Goal: Transaction & Acquisition: Subscribe to service/newsletter

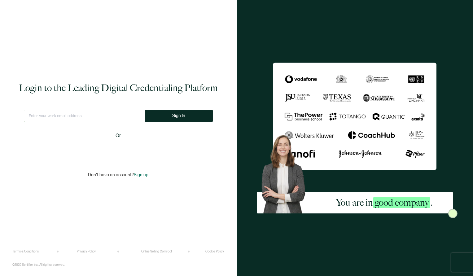
click at [84, 116] on input "text" at bounding box center [84, 116] width 121 height 12
type input "[EMAIL_ADDRESS][DOMAIN_NAME]"
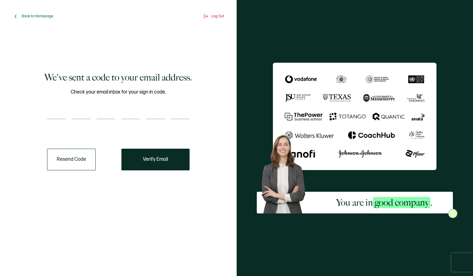
click at [67, 115] on div at bounding box center [118, 113] width 143 height 12
paste input "5"
type input "5"
type input "6"
type input "2"
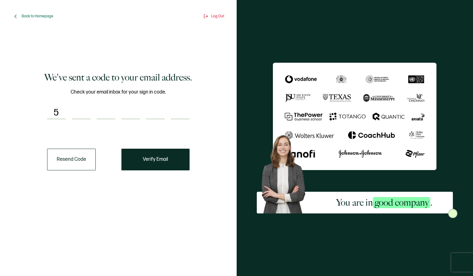
type input "2"
type input "4"
type input "9"
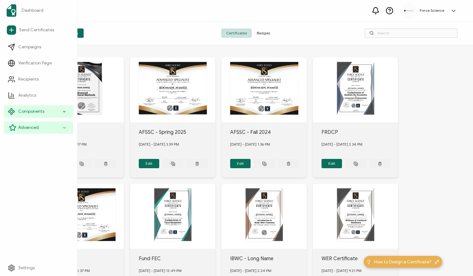
click at [29, 130] on span "Advanced" at bounding box center [28, 128] width 20 height 6
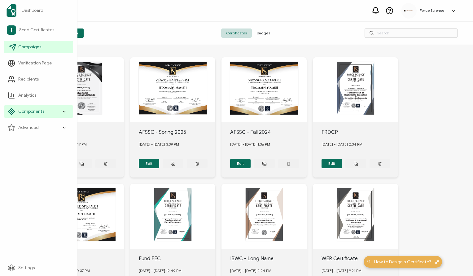
click at [28, 48] on span "Campaigns" at bounding box center [29, 47] width 23 height 6
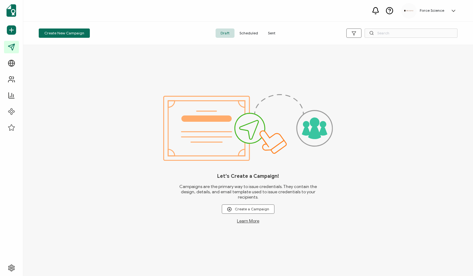
drag, startPoint x: 269, startPoint y: 34, endPoint x: 302, endPoint y: 34, distance: 32.9
click at [270, 34] on span "Sent" at bounding box center [271, 33] width 17 height 9
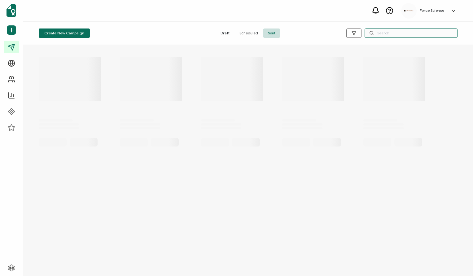
click at [399, 35] on input "text" at bounding box center [411, 33] width 93 height 9
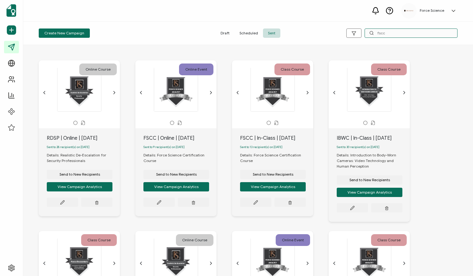
type input "fscc"
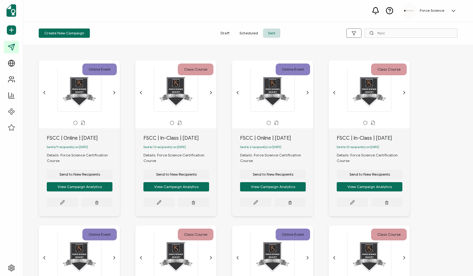
click at [169, 139] on div "FSCC | In-Class | [DATE]" at bounding box center [180, 138] width 73 height 7
copy div "FSCC | In-Class | [DATE]"
click at [100, 175] on span "Send to New Recipients" at bounding box center [80, 175] width 41 height 4
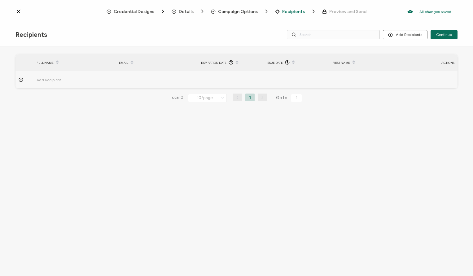
click at [244, 8] on div "Campaign Options" at bounding box center [228, 11] width 35 height 6
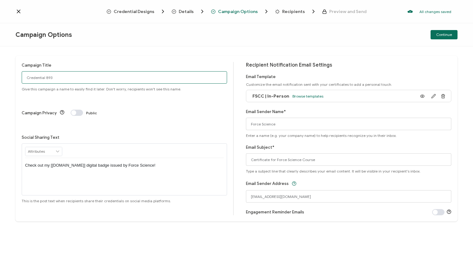
click at [69, 72] on input "Credential 893" at bounding box center [125, 77] width 206 height 12
click at [64, 77] on input "Credential 893" at bounding box center [125, 77] width 206 height 12
click at [64, 76] on input "Credential 893" at bounding box center [125, 77] width 206 height 12
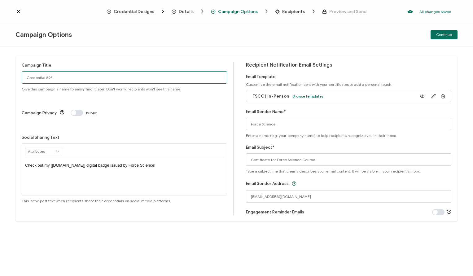
paste input "FSCC | In-Class | [DATE]"
type input "FSCC | In-Class | [DATE]"
click at [443, 32] on button "Continue" at bounding box center [444, 34] width 27 height 9
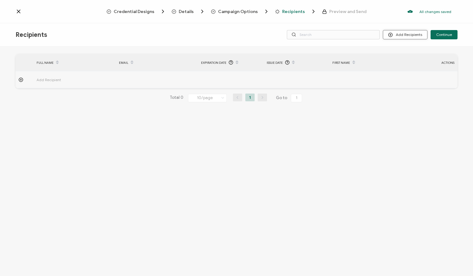
click at [403, 35] on button "Add Recipients" at bounding box center [405, 34] width 45 height 9
click at [404, 50] on span "Upload Recipients" at bounding box center [413, 51] width 31 height 5
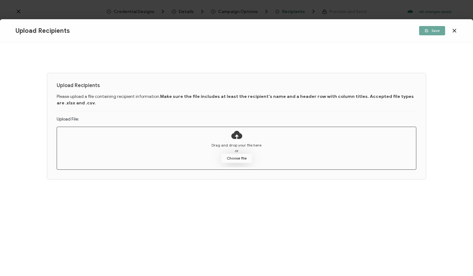
click at [235, 160] on button "Choose file" at bounding box center [236, 158] width 31 height 9
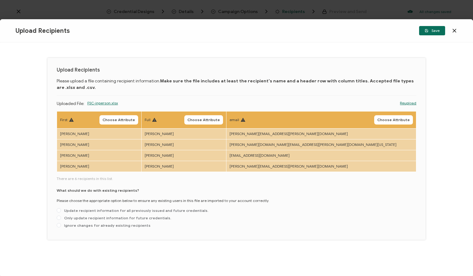
click at [135, 119] on span "Choose Attribute" at bounding box center [119, 120] width 33 height 4
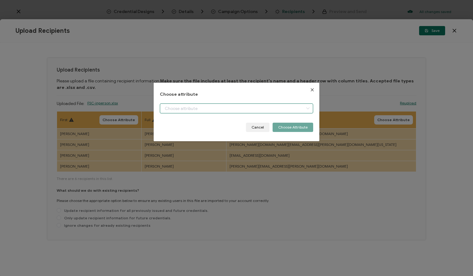
click at [181, 108] on input "dialog" at bounding box center [236, 109] width 153 height 10
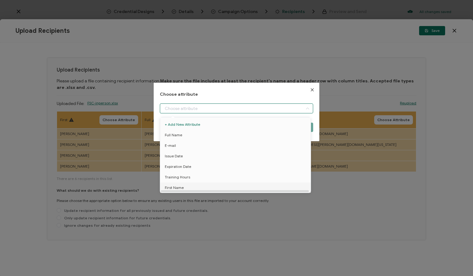
click at [188, 188] on li "First Name" at bounding box center [237, 188] width 156 height 11
type input "First Name"
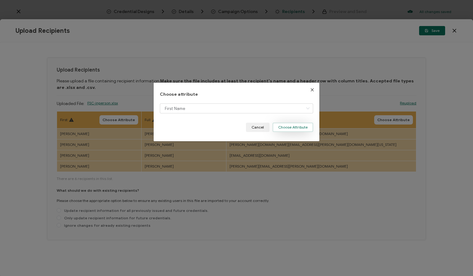
click at [287, 126] on button "Choose Attribute" at bounding box center [293, 127] width 41 height 9
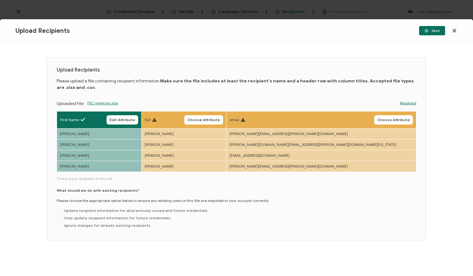
click at [220, 122] on span "Choose Attribute" at bounding box center [204, 120] width 33 height 4
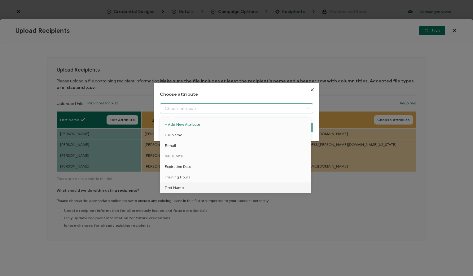
click at [208, 112] on input "dialog" at bounding box center [236, 109] width 153 height 10
click at [183, 144] on li "E-mail" at bounding box center [237, 145] width 156 height 11
type input "E-mail"
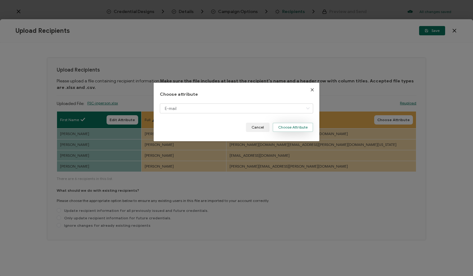
drag, startPoint x: 283, startPoint y: 127, endPoint x: 279, endPoint y: 128, distance: 4.8
click at [283, 127] on button "Choose Attribute" at bounding box center [293, 127] width 41 height 9
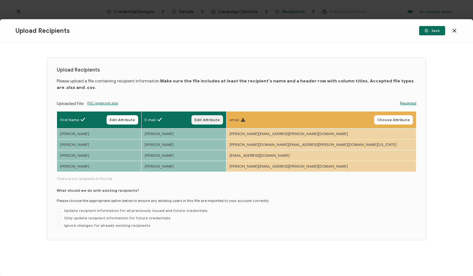
click at [220, 118] on span "Edit Attribute" at bounding box center [207, 120] width 25 height 4
type input "E-mail"
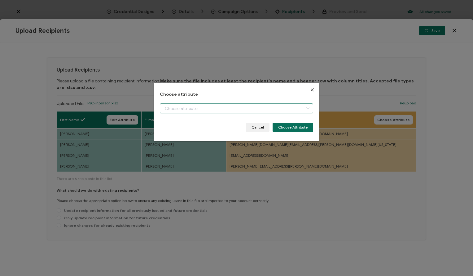
click at [195, 111] on input "dialog" at bounding box center [236, 109] width 153 height 10
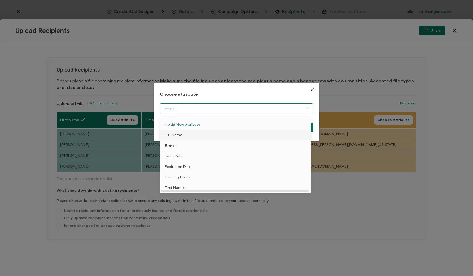
click at [177, 135] on span "Full Name" at bounding box center [173, 135] width 17 height 11
type input "Full Name"
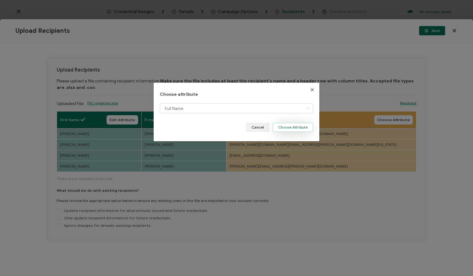
click at [281, 125] on button "Choose Attribute" at bounding box center [293, 127] width 41 height 9
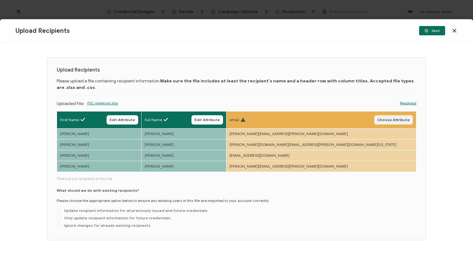
click at [398, 120] on span "Choose Attribute" at bounding box center [394, 120] width 33 height 4
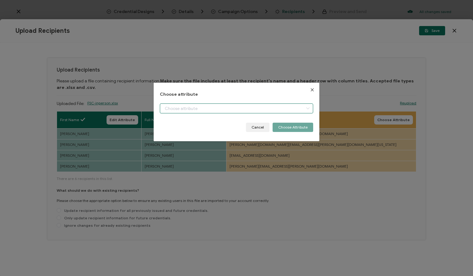
drag, startPoint x: 185, startPoint y: 106, endPoint x: 188, endPoint y: 113, distance: 7.8
click at [185, 106] on input "dialog" at bounding box center [236, 109] width 153 height 10
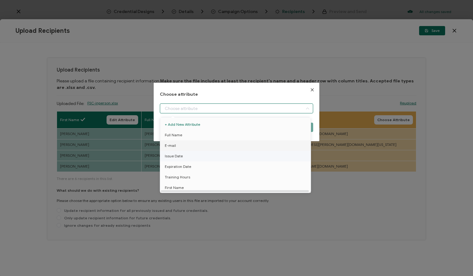
click at [179, 146] on li "E-mail" at bounding box center [237, 145] width 156 height 11
type input "E-mail"
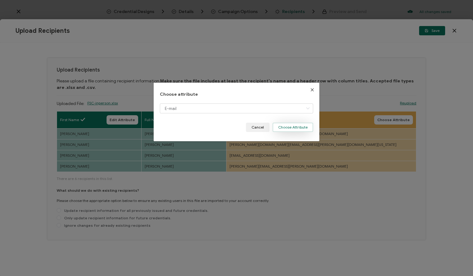
click at [288, 126] on button "Choose Attribute" at bounding box center [293, 127] width 41 height 9
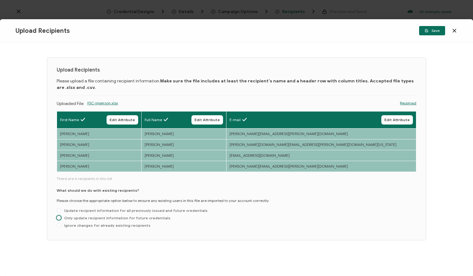
click at [86, 220] on label "Only update recipient information for future credentials." at bounding box center [114, 218] width 115 height 5
click at [61, 220] on input "Only update recipient information for future credentials." at bounding box center [59, 218] width 4 height 5
radio input "true"
click at [433, 33] on button "Save" at bounding box center [432, 30] width 26 height 9
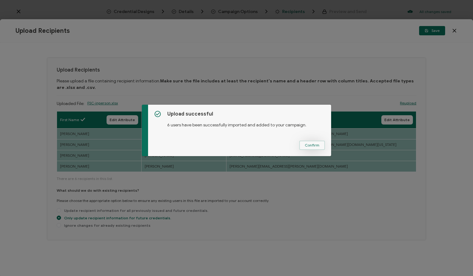
click at [309, 144] on span "Confirm" at bounding box center [312, 146] width 15 height 4
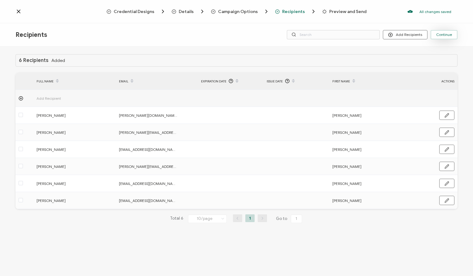
click at [445, 36] on span "Continue" at bounding box center [444, 35] width 16 height 4
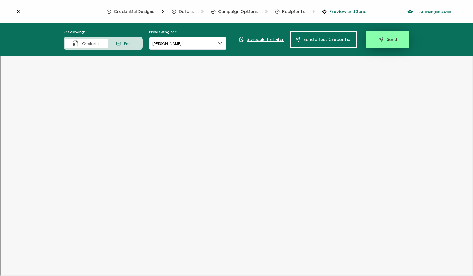
click at [387, 43] on button "Send" at bounding box center [387, 39] width 43 height 17
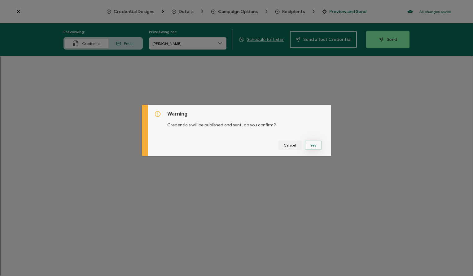
click at [307, 146] on button "Yes" at bounding box center [313, 145] width 17 height 9
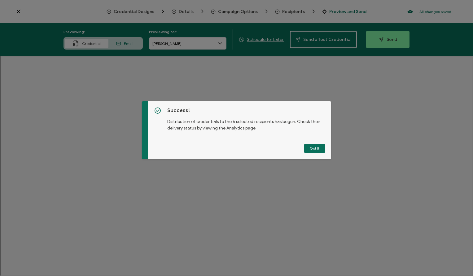
drag, startPoint x: 316, startPoint y: 147, endPoint x: 348, endPoint y: 204, distance: 65.6
click at [316, 147] on button "Got It" at bounding box center [314, 148] width 21 height 9
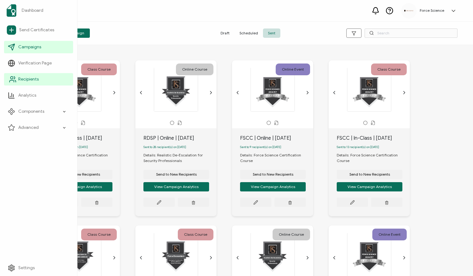
click at [32, 78] on span "Recipients" at bounding box center [28, 79] width 20 height 6
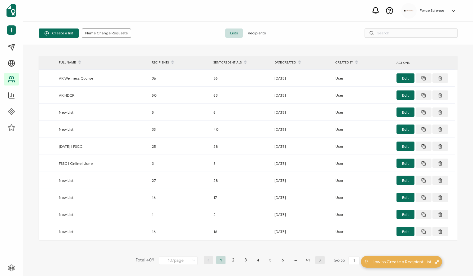
drag, startPoint x: 254, startPoint y: 34, endPoint x: 214, endPoint y: 33, distance: 40.0
click at [254, 34] on span "Recipients" at bounding box center [257, 33] width 28 height 9
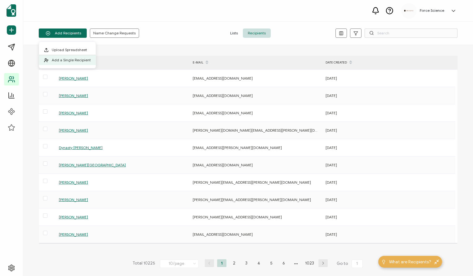
click at [60, 60] on span "Add a Single Recipient" at bounding box center [71, 60] width 39 height 5
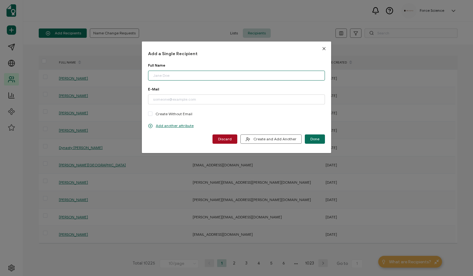
click at [175, 75] on input "dialog" at bounding box center [236, 76] width 177 height 10
paste input "[PERSON_NAME]"
type input "[PERSON_NAME]"
click at [165, 124] on p "Add another attribute" at bounding box center [171, 125] width 46 height 5
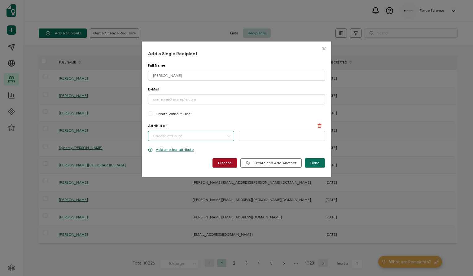
click at [163, 135] on input "dialog" at bounding box center [191, 136] width 86 height 10
click at [182, 162] on li "First Name" at bounding box center [192, 162] width 90 height 11
type input "First Name"
click at [244, 140] on input "dialog" at bounding box center [282, 136] width 86 height 10
paste input "[PERSON_NAME]"
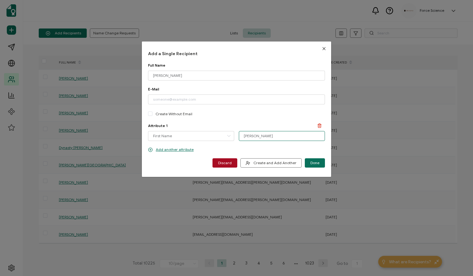
drag, startPoint x: 242, startPoint y: 139, endPoint x: 246, endPoint y: 134, distance: 5.8
click at [243, 138] on input "[PERSON_NAME]" at bounding box center [282, 136] width 86 height 10
click at [244, 135] on input "[PERSON_NAME]" at bounding box center [282, 136] width 86 height 10
type input "[PERSON_NAME]"
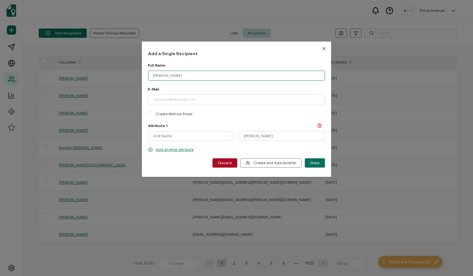
click at [174, 75] on input "[PERSON_NAME]" at bounding box center [236, 76] width 177 height 10
click at [158, 77] on input "[PERSON_NAME]" at bounding box center [236, 76] width 177 height 10
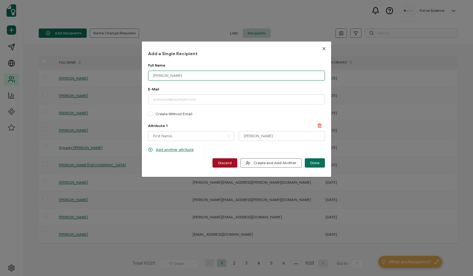
paste input "[PERSON_NAME]"
click at [153, 75] on input "[PERSON_NAME]" at bounding box center [236, 76] width 177 height 10
type input "[PERSON_NAME]"
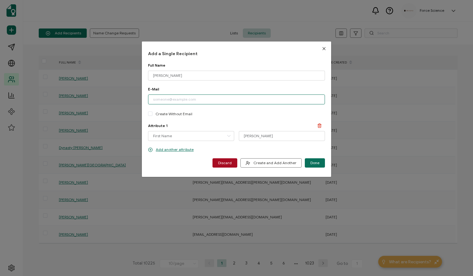
paste input "[EMAIL_ADDRESS][DOMAIN_NAME]"
click at [150, 98] on input "[EMAIL_ADDRESS][DOMAIN_NAME]" at bounding box center [236, 100] width 177 height 10
click at [190, 100] on input "[EMAIL_ADDRESS][DOMAIN_NAME]" at bounding box center [236, 100] width 177 height 10
type input "[EMAIL_ADDRESS][DOMAIN_NAME]"
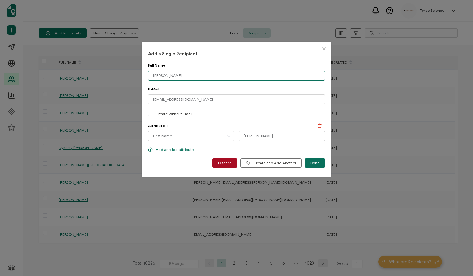
click at [189, 72] on input "[PERSON_NAME]" at bounding box center [236, 76] width 177 height 10
click at [185, 74] on input "[PERSON_NAME]" at bounding box center [236, 76] width 177 height 10
click at [154, 76] on input "[PERSON_NAME]" at bounding box center [236, 76] width 177 height 10
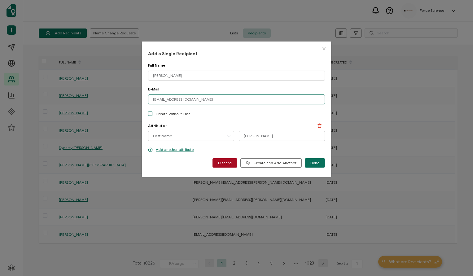
click at [203, 101] on input "[EMAIL_ADDRESS][DOMAIN_NAME]" at bounding box center [236, 100] width 177 height 10
click at [313, 164] on span "Done" at bounding box center [315, 163] width 9 height 4
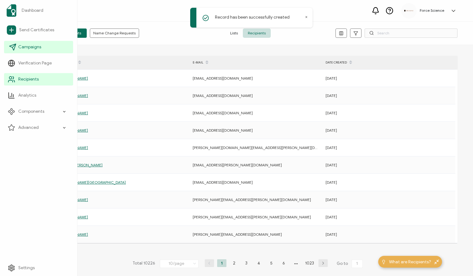
click at [23, 49] on span "Campaigns" at bounding box center [29, 47] width 23 height 6
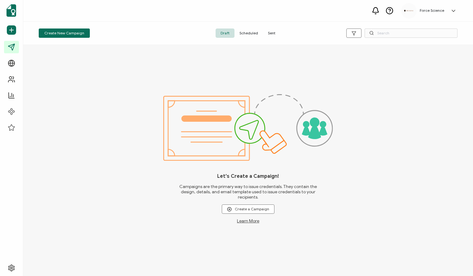
click at [273, 33] on span "Sent" at bounding box center [271, 33] width 17 height 9
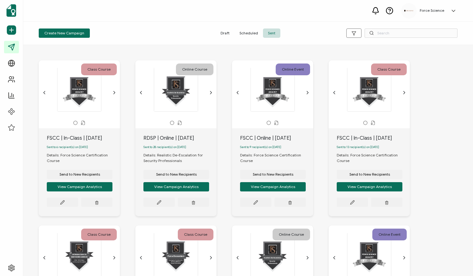
click at [266, 138] on div "FSCC | Online | [DATE]" at bounding box center [276, 138] width 73 height 7
copy div "FSCC | Online | [DATE]"
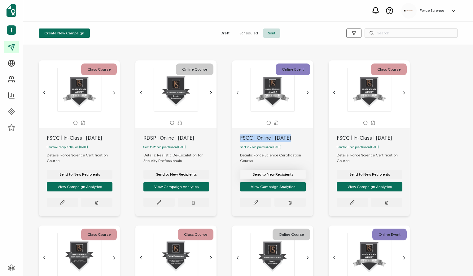
click at [100, 176] on span "Send to New Recipients" at bounding box center [80, 175] width 41 height 4
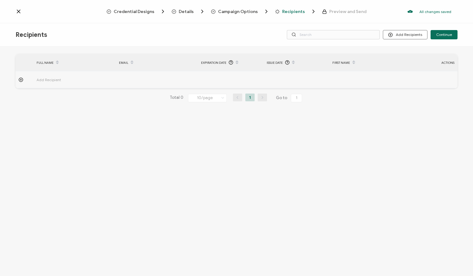
click at [234, 14] on span "Campaign Options" at bounding box center [238, 11] width 40 height 5
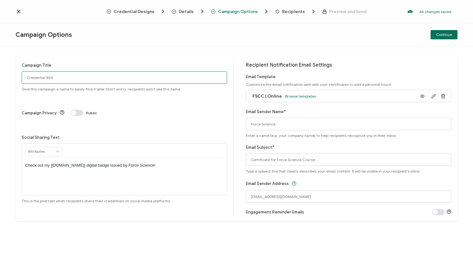
click at [57, 80] on input "Credential 894" at bounding box center [125, 77] width 206 height 12
paste input "FSCC | Online | [DATE]"
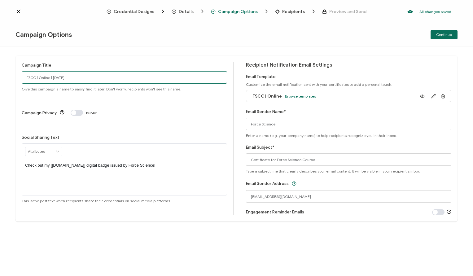
click at [26, 78] on input "FSCC | Online | [DATE]" at bounding box center [125, 77] width 206 height 12
click at [75, 79] on input "FSCC | Online | [DATE]" at bounding box center [125, 77] width 206 height 12
type input "FSCC | Online | [DATE]"
click at [85, 78] on input "FSCC | Online | [DATE]" at bounding box center [125, 77] width 206 height 12
click at [27, 79] on input "FSCC | Online | [DATE]" at bounding box center [125, 77] width 206 height 12
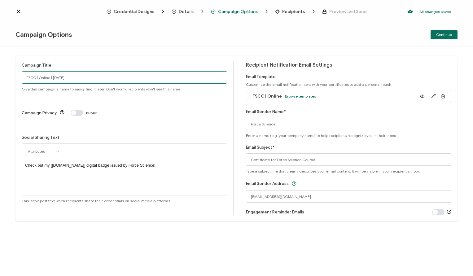
click at [80, 77] on input "FSCC | Online | [DATE]" at bounding box center [125, 77] width 206 height 12
click at [444, 36] on span "Continue" at bounding box center [444, 35] width 16 height 4
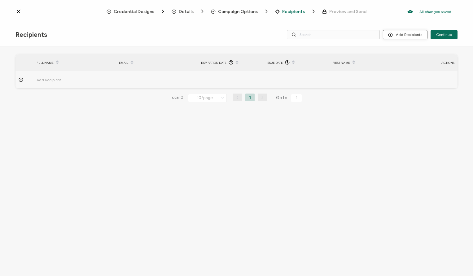
click at [410, 36] on button "Add Recipients" at bounding box center [405, 34] width 45 height 9
click at [404, 64] on span "Import From Recipients" at bounding box center [418, 61] width 40 height 5
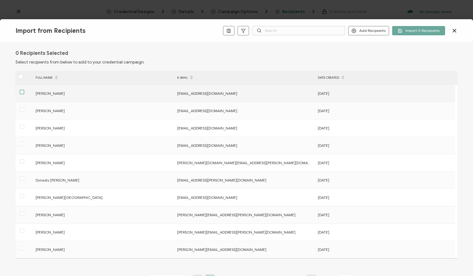
click at [22, 93] on span at bounding box center [22, 92] width 4 height 4
click at [24, 90] on input "checkbox" at bounding box center [24, 90] width 0 height 0
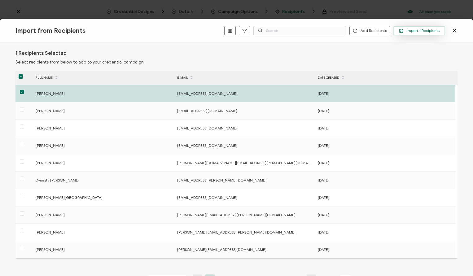
click at [425, 32] on span "Import 1 Recipients" at bounding box center [419, 31] width 41 height 5
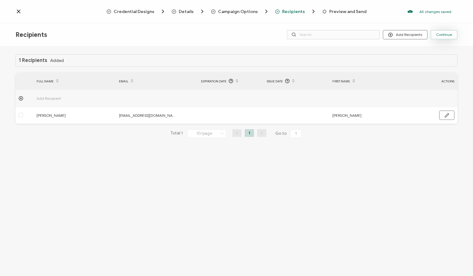
click at [444, 37] on button "Continue" at bounding box center [444, 34] width 27 height 9
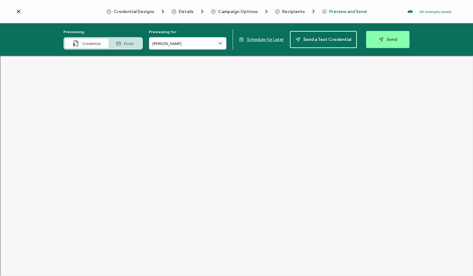
click at [390, 40] on span "Send" at bounding box center [388, 39] width 18 height 5
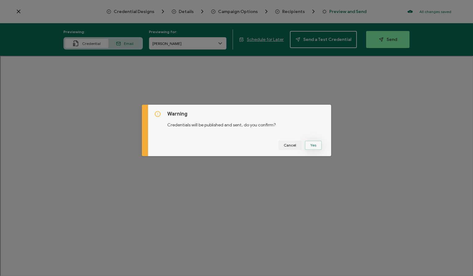
click at [315, 146] on button "Yes" at bounding box center [313, 145] width 17 height 9
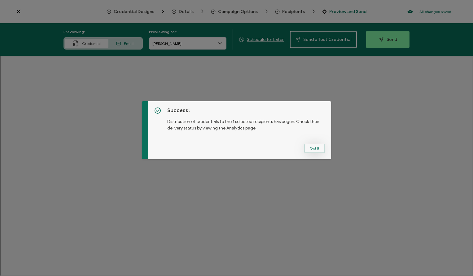
click at [316, 147] on button "Got It" at bounding box center [314, 148] width 21 height 9
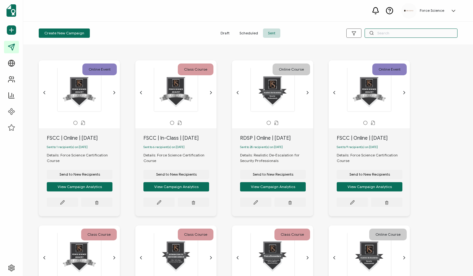
click at [388, 34] on input "text" at bounding box center [411, 33] width 93 height 9
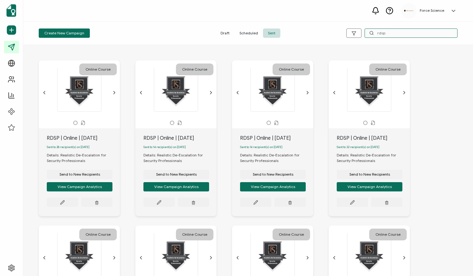
type input "rdsp"
click at [84, 137] on div "RDSP | Online | [DATE]" at bounding box center [83, 138] width 73 height 7
copy div "RDSP | Online | [DATE]"
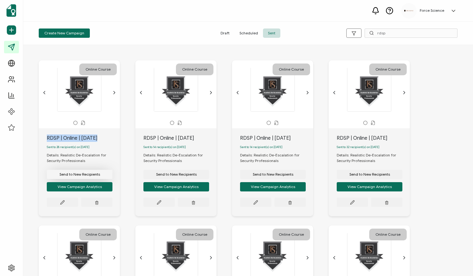
click at [79, 176] on span "Send to New Recipients" at bounding box center [80, 175] width 41 height 4
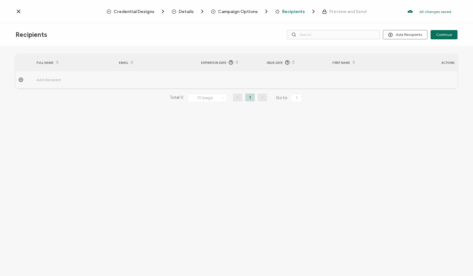
click at [237, 11] on span "Campaign Options" at bounding box center [238, 11] width 40 height 5
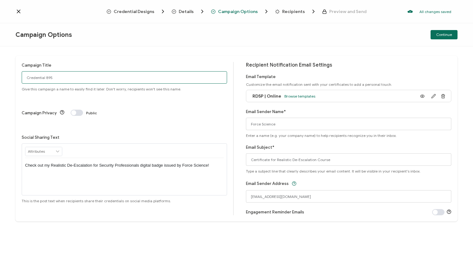
click at [42, 79] on input "Credential 895" at bounding box center [125, 77] width 206 height 12
paste input "RDSP | Online | [DATE]"
type input "RDSP | Online | [DATE]"
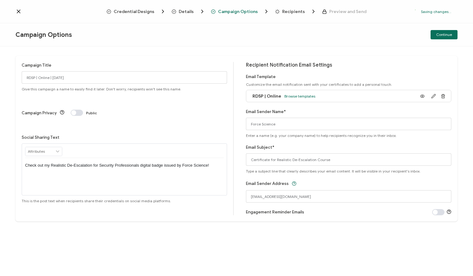
click at [444, 35] on span "Continue" at bounding box center [444, 35] width 16 height 4
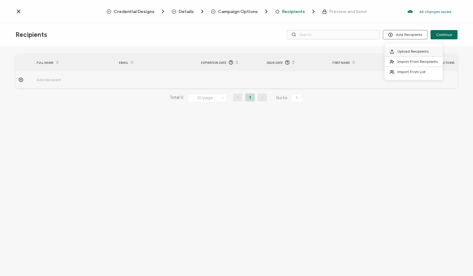
click at [405, 51] on span "Upload Recipients" at bounding box center [413, 51] width 31 height 5
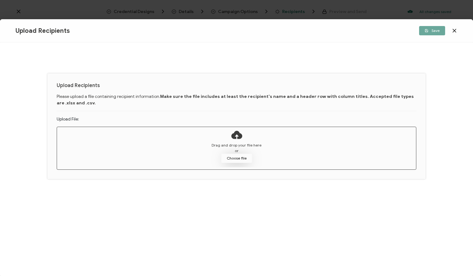
click at [236, 160] on button "Choose file" at bounding box center [236, 158] width 31 height 9
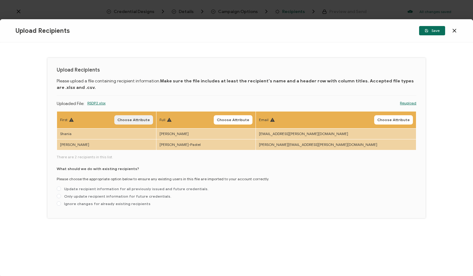
click at [146, 120] on span "Choose Attribute" at bounding box center [133, 120] width 33 height 4
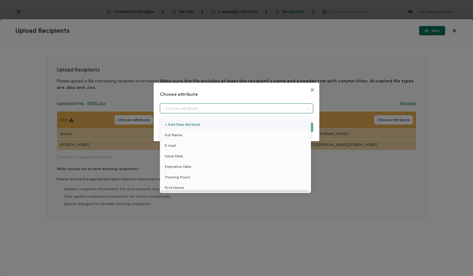
drag, startPoint x: 187, startPoint y: 110, endPoint x: 188, endPoint y: 122, distance: 11.9
click at [187, 110] on input "dialog" at bounding box center [236, 109] width 153 height 10
click at [183, 187] on li "First Name" at bounding box center [237, 188] width 156 height 11
type input "First Name"
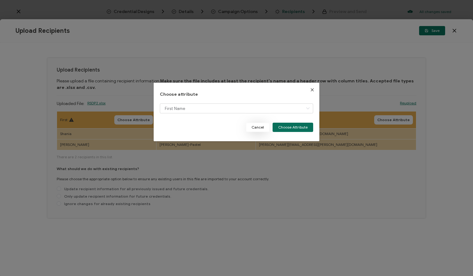
drag, startPoint x: 300, startPoint y: 125, endPoint x: 259, endPoint y: 122, distance: 41.0
click at [300, 125] on button "Choose Attribute" at bounding box center [293, 127] width 41 height 9
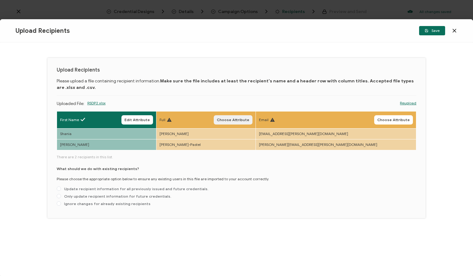
click at [253, 116] on button "Choose Attribute" at bounding box center [233, 119] width 39 height 9
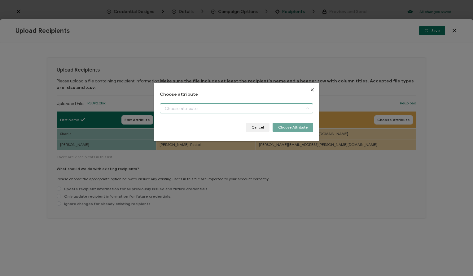
drag, startPoint x: 183, startPoint y: 108, endPoint x: 192, endPoint y: 124, distance: 18.9
click at [183, 108] on input "dialog" at bounding box center [236, 109] width 153 height 10
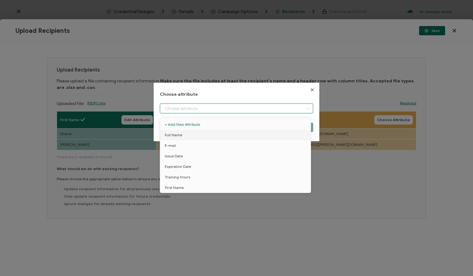
drag, startPoint x: 188, startPoint y: 136, endPoint x: 206, endPoint y: 134, distance: 18.2
click at [188, 137] on li "Full Name" at bounding box center [237, 135] width 156 height 11
type input "Full Name"
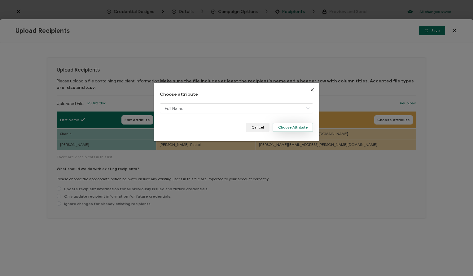
drag, startPoint x: 288, startPoint y: 126, endPoint x: 293, endPoint y: 126, distance: 5.0
click at [288, 126] on button "Choose Attribute" at bounding box center [293, 127] width 41 height 9
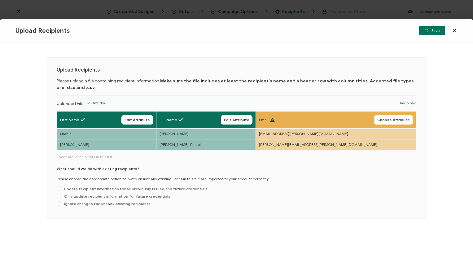
click at [394, 116] on button "Choose Attribute" at bounding box center [393, 119] width 39 height 9
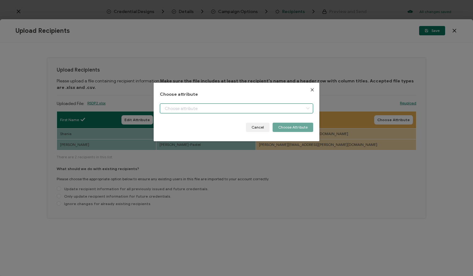
click at [183, 106] on input "dialog" at bounding box center [236, 109] width 153 height 10
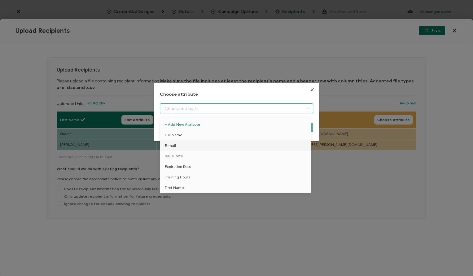
drag, startPoint x: 184, startPoint y: 144, endPoint x: 190, endPoint y: 144, distance: 6.2
click at [184, 144] on li "E-mail" at bounding box center [237, 145] width 156 height 11
type input "E-mail"
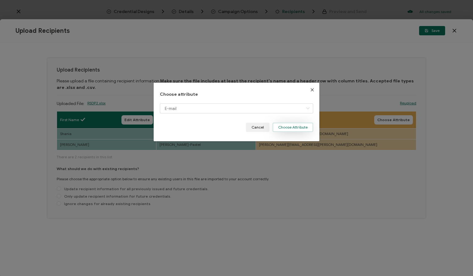
drag, startPoint x: 283, startPoint y: 128, endPoint x: 277, endPoint y: 128, distance: 5.9
click at [283, 128] on button "Choose Attribute" at bounding box center [293, 127] width 41 height 9
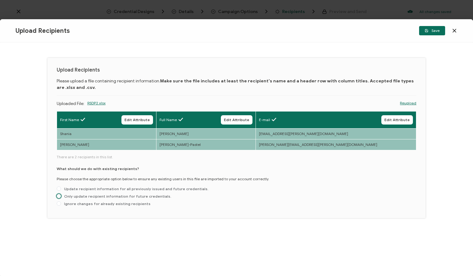
click at [107, 198] on span "Only update recipient information for future credentials." at bounding box center [116, 196] width 110 height 5
click at [61, 198] on input "Only update recipient information for future credentials." at bounding box center [59, 196] width 4 height 5
radio input "true"
click at [440, 34] on button "Save" at bounding box center [432, 30] width 26 height 9
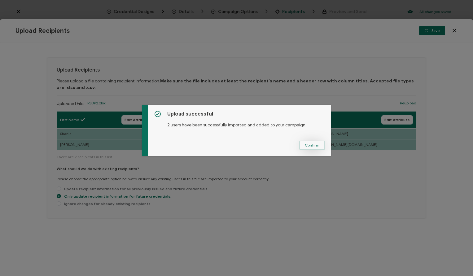
click at [306, 145] on span "Confirm" at bounding box center [312, 146] width 15 height 4
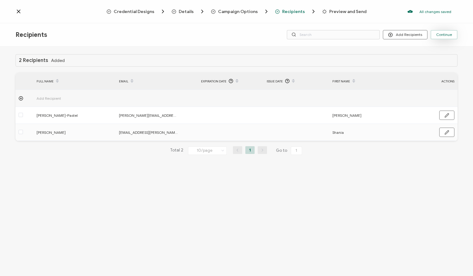
click at [446, 34] on span "Continue" at bounding box center [444, 35] width 16 height 4
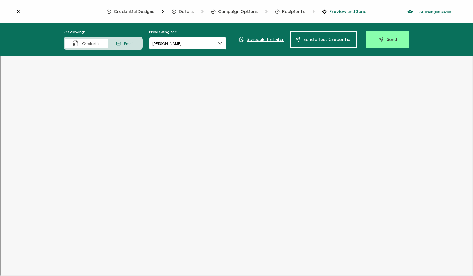
drag, startPoint x: 189, startPoint y: 43, endPoint x: 187, endPoint y: 46, distance: 3.6
click at [189, 43] on input "[PERSON_NAME]" at bounding box center [187, 43] width 77 height 12
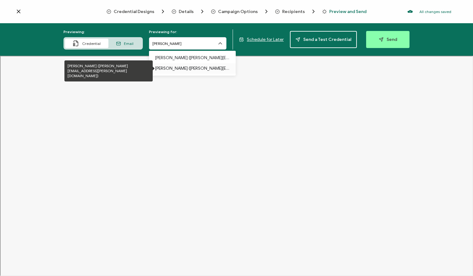
click at [189, 69] on p "[PERSON_NAME] ([PERSON_NAME][EMAIL_ADDRESS][PERSON_NAME][DOMAIN_NAME])" at bounding box center [192, 68] width 74 height 11
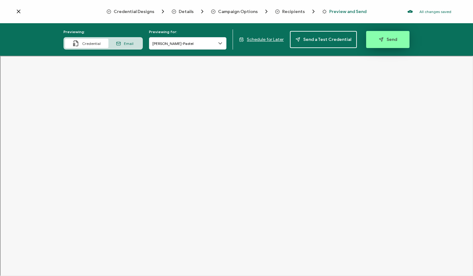
click at [387, 39] on span "Send" at bounding box center [388, 39] width 18 height 5
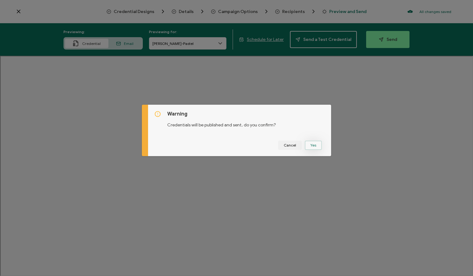
click at [310, 144] on button "Yes" at bounding box center [313, 145] width 17 height 9
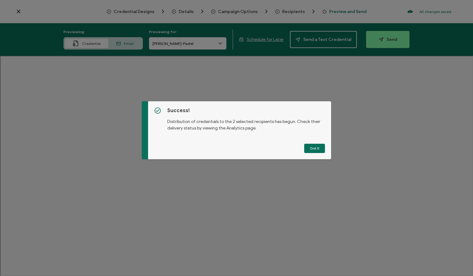
click at [311, 150] on button "Got It" at bounding box center [314, 148] width 21 height 9
